Goal: Browse casually: Explore the website without a specific task or goal

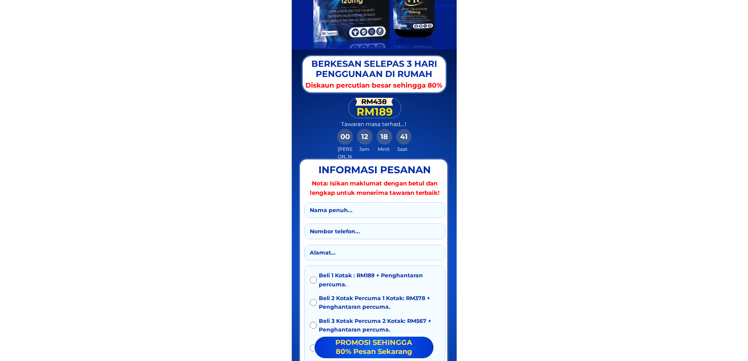
scroll to position [11266, 0]
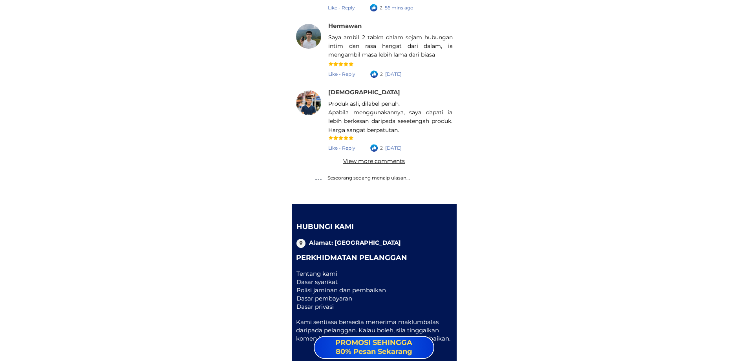
click at [325, 275] on div "Tentang kami Dasar syarikat Polisi jaminan dan pembaikan Dasar pembayaran Dasar…" at bounding box center [369, 289] width 144 height 41
